Goal: Task Accomplishment & Management: Complete application form

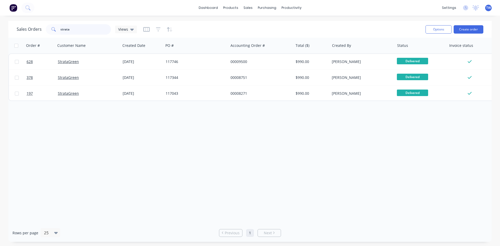
click at [76, 29] on input "strata" at bounding box center [85, 29] width 51 height 10
type input "s"
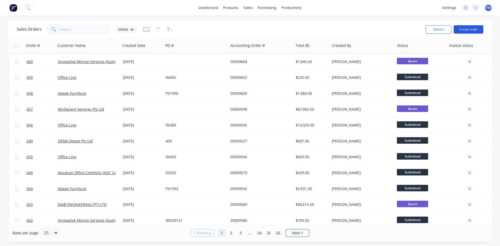
click at [461, 31] on button "Create order" at bounding box center [469, 29] width 30 height 8
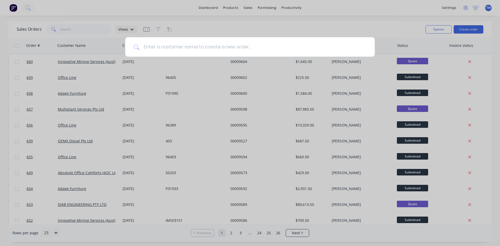
click at [289, 52] on input at bounding box center [252, 47] width 227 height 20
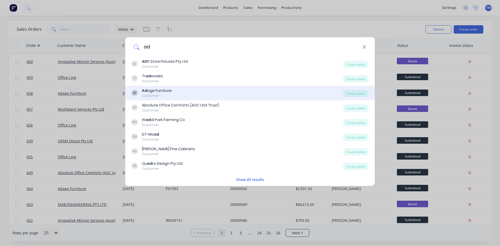
type input "ad"
click at [161, 89] on div "Ad age Furniture" at bounding box center [157, 90] width 30 height 5
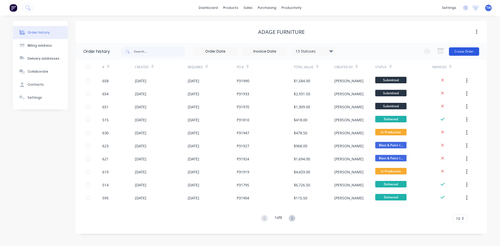
click at [464, 51] on button "Create Order" at bounding box center [464, 51] width 30 height 8
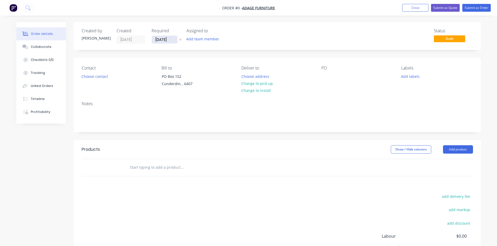
click at [173, 40] on input "[DATE]" at bounding box center [165, 40] width 26 height 8
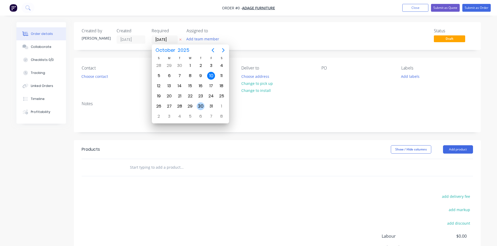
click at [201, 103] on div "30" at bounding box center [201, 106] width 8 height 8
type input "[DATE]"
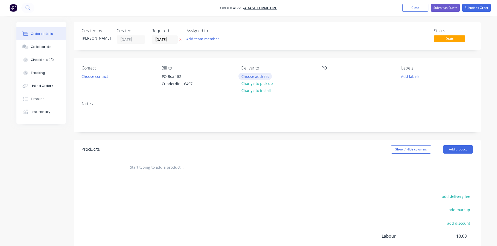
click at [253, 77] on button "Choose address" at bounding box center [254, 76] width 33 height 7
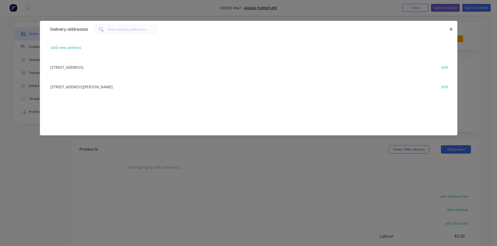
click at [107, 87] on div "[STREET_ADDRESS][PERSON_NAME] edit" at bounding box center [248, 87] width 401 height 20
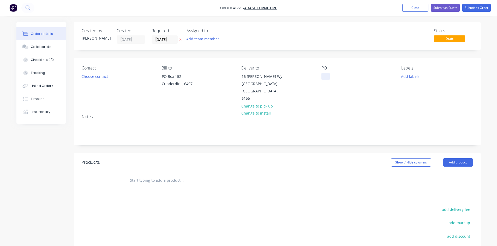
click at [328, 76] on div at bounding box center [325, 77] width 8 height 8
click at [455, 158] on button "Add product" at bounding box center [458, 162] width 30 height 8
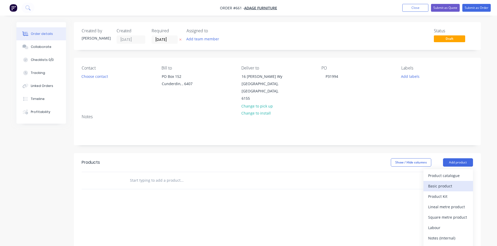
click at [448, 182] on div "Basic product" at bounding box center [448, 186] width 40 height 8
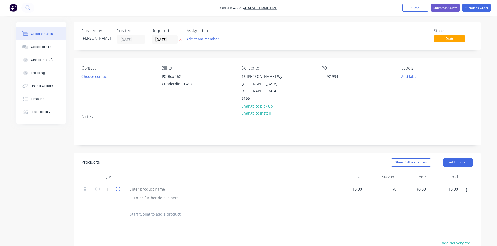
click at [115, 187] on icon "button" at bounding box center [117, 189] width 5 height 5
type input "2"
click at [136, 186] on div at bounding box center [147, 190] width 44 height 8
click at [155, 186] on div at bounding box center [147, 190] width 44 height 8
paste div
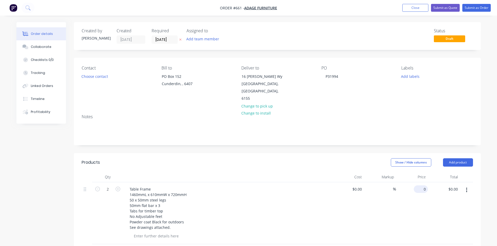
click at [424, 186] on input "0" at bounding box center [421, 190] width 12 height 8
type input "$395.00"
type input "$790.00"
click at [471, 7] on button "Submit as Order" at bounding box center [476, 8] width 28 height 8
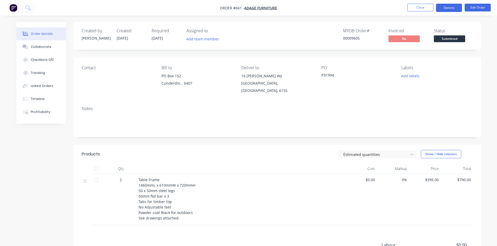
click at [451, 8] on button "Options" at bounding box center [449, 8] width 26 height 8
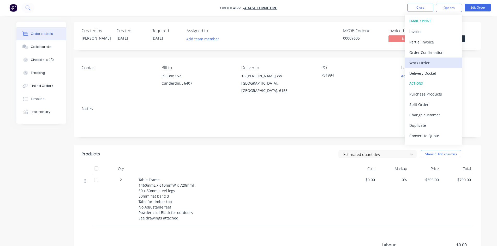
click at [425, 65] on div "Work Order" at bounding box center [433, 63] width 48 height 8
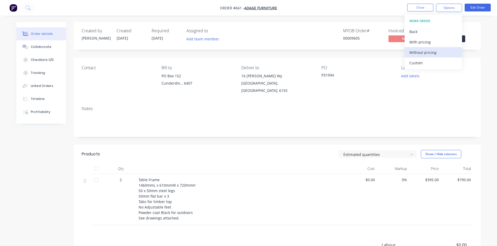
click at [425, 52] on div "Without pricing" at bounding box center [433, 53] width 48 height 8
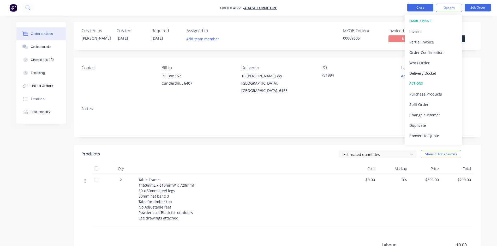
click at [419, 9] on button "Close" at bounding box center [420, 8] width 26 height 8
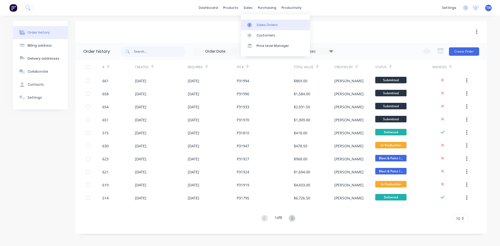
click at [262, 25] on div "Sales Orders" at bounding box center [267, 25] width 21 height 5
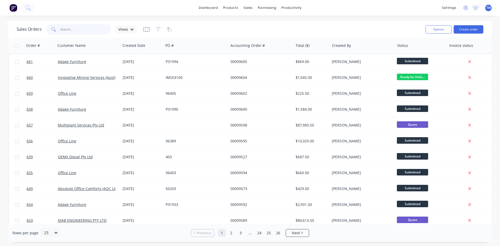
click at [73, 26] on input "text" at bounding box center [85, 29] width 51 height 10
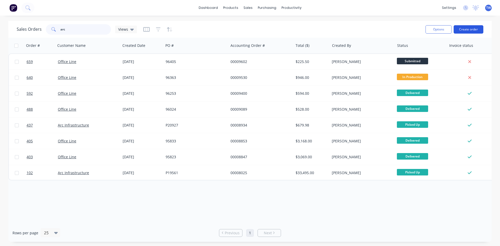
type input "arc"
click at [468, 30] on button "Create order" at bounding box center [469, 29] width 30 height 8
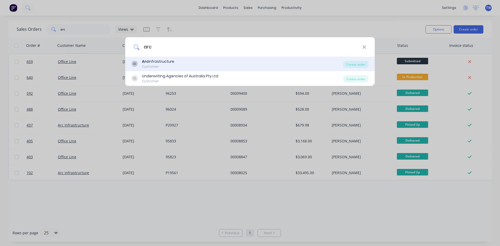
type input "arc"
click at [179, 65] on div "AI Arc Infrastructure Customer" at bounding box center [238, 64] width 212 height 10
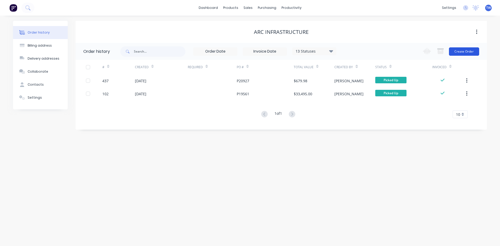
click at [466, 50] on button "Create Order" at bounding box center [464, 51] width 30 height 8
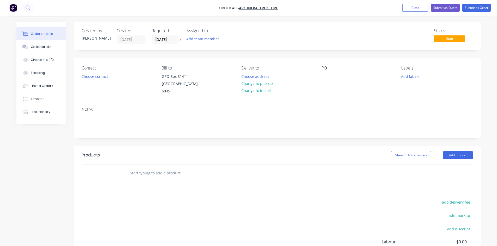
click at [180, 40] on icon "button" at bounding box center [180, 39] width 2 height 3
click at [255, 85] on button "Change to pick up" at bounding box center [256, 83] width 37 height 7
click at [323, 77] on div at bounding box center [325, 77] width 8 height 8
click at [451, 151] on button "Add product" at bounding box center [458, 155] width 30 height 8
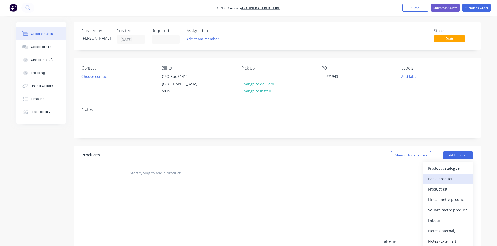
click at [444, 175] on div "Basic product" at bounding box center [448, 179] width 40 height 8
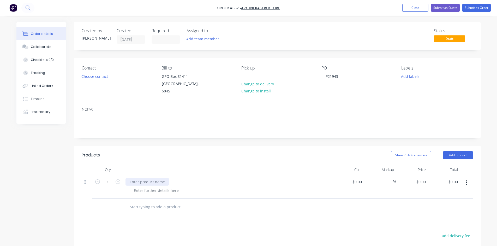
click at [136, 178] on div at bounding box center [147, 182] width 44 height 8
click at [145, 178] on div at bounding box center [147, 182] width 44 height 8
paste div
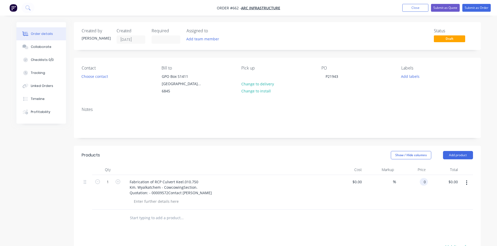
click at [420, 178] on div "0 0" at bounding box center [423, 182] width 8 height 8
type input "$2,475.00"
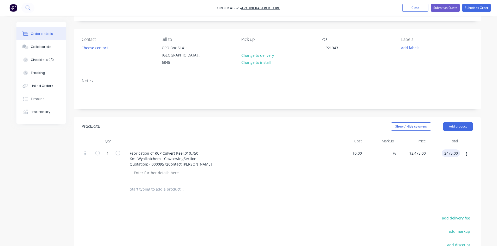
scroll to position [78, 0]
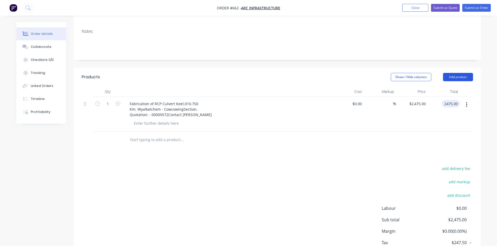
type input "$2,475.00"
click at [456, 73] on button "Add product" at bounding box center [458, 77] width 30 height 8
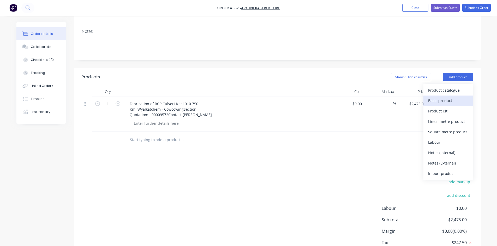
click at [448, 97] on div "Basic product" at bounding box center [448, 101] width 40 height 8
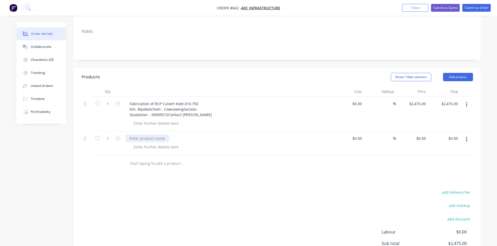
click at [153, 135] on div at bounding box center [147, 139] width 44 height 8
click at [145, 135] on div at bounding box center [147, 139] width 44 height 8
paste div
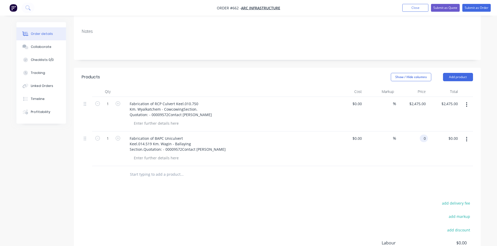
click at [422, 135] on input "0" at bounding box center [424, 139] width 6 height 8
type input "$1,870.00"
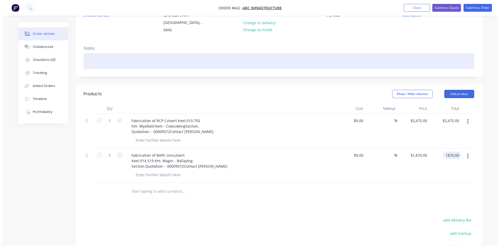
scroll to position [0, 0]
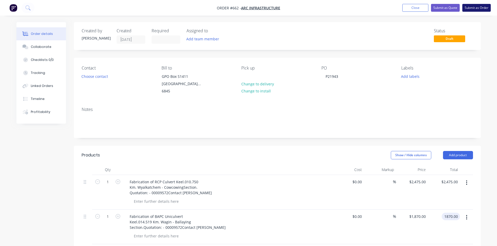
type input "$1,870.00"
click at [474, 9] on button "Submit as Order" at bounding box center [476, 8] width 28 height 8
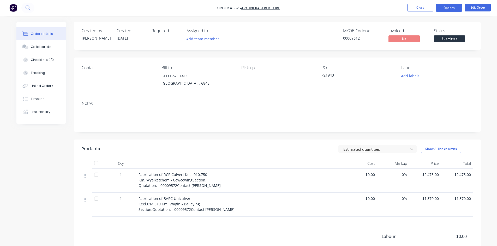
click at [448, 4] on button "Options" at bounding box center [449, 8] width 26 height 8
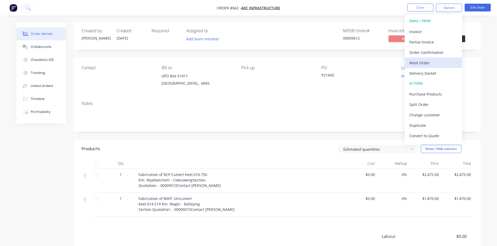
click at [433, 63] on div "Work Order" at bounding box center [433, 63] width 48 height 8
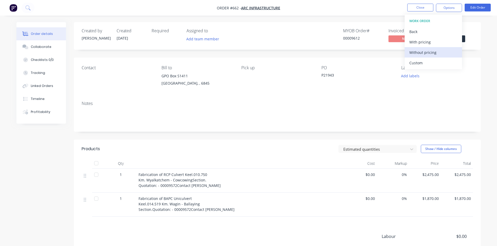
click at [434, 56] on button "Without pricing" at bounding box center [432, 52] width 57 height 10
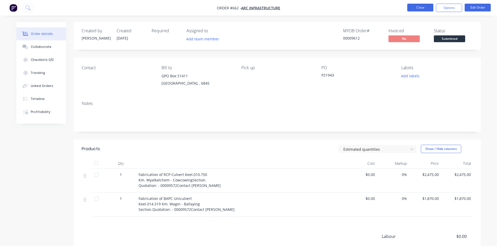
click at [414, 8] on button "Close" at bounding box center [420, 8] width 26 height 8
